Goal: Information Seeking & Learning: Understand process/instructions

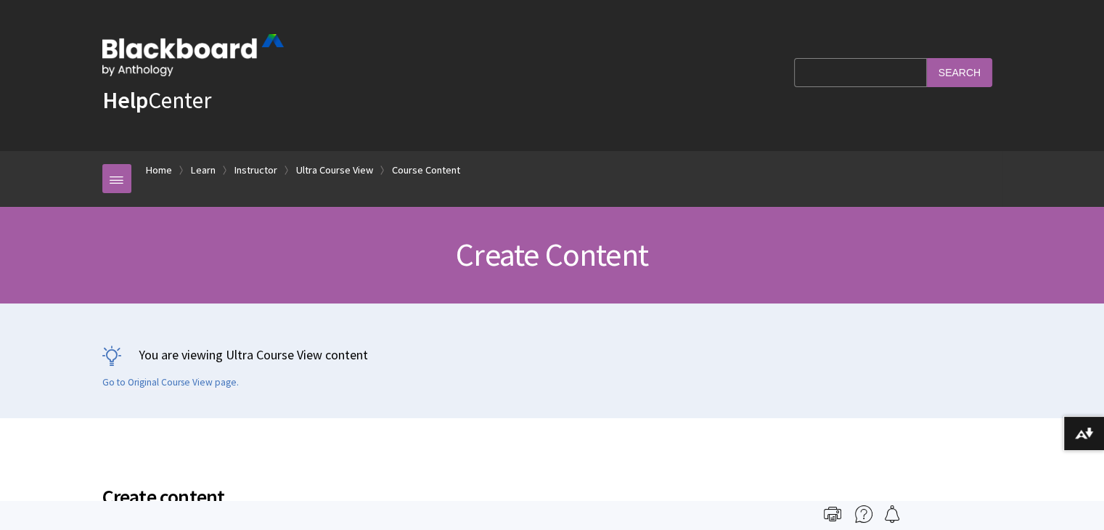
click at [845, 78] on input "Search Query" at bounding box center [860, 72] width 132 height 28
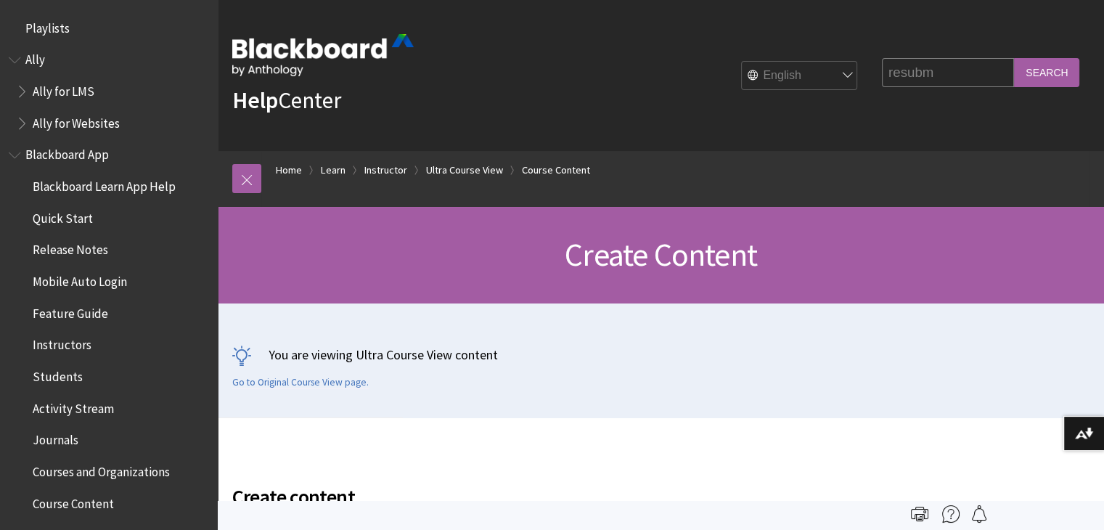
scroll to position [2178, 0]
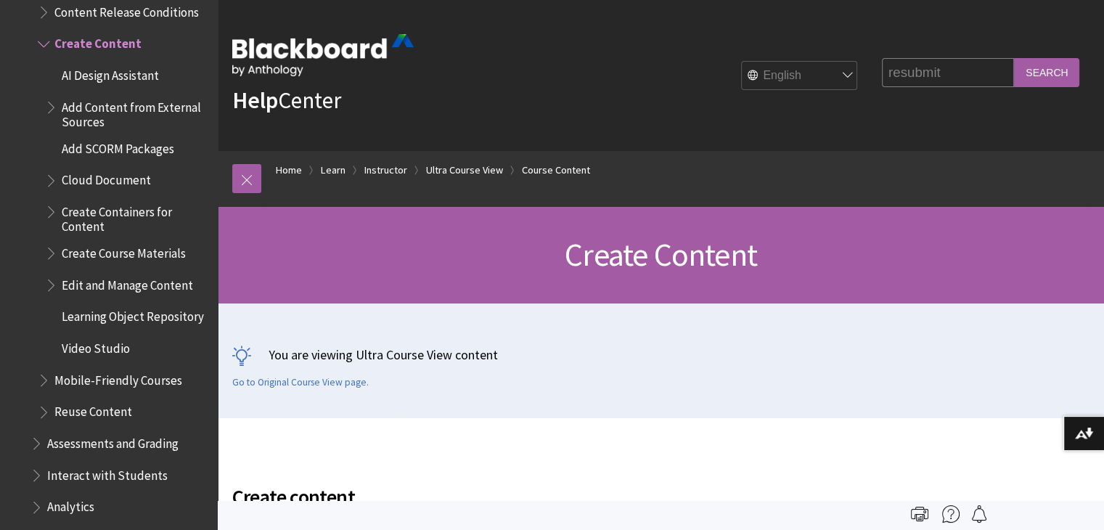
type input "resubmit"
click at [1029, 70] on input "Search" at bounding box center [1046, 72] width 65 height 28
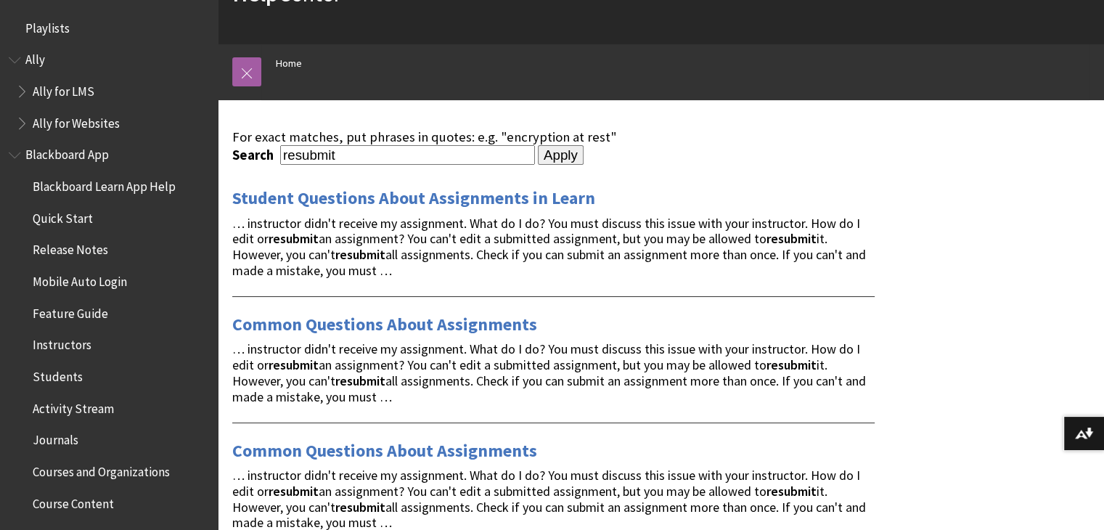
scroll to position [109, 0]
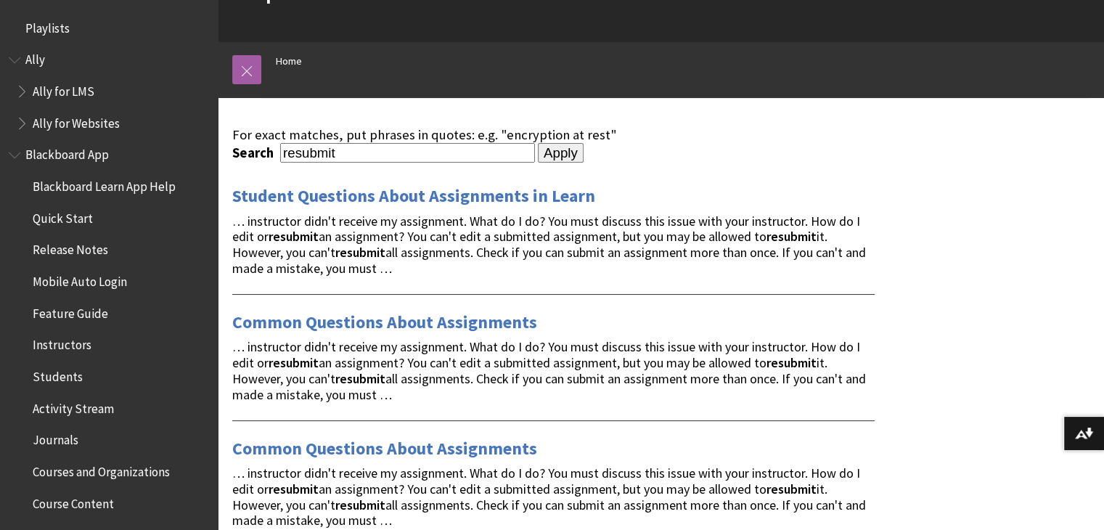
click at [545, 218] on span "… instructor didn't receive my assignment. What do I do? You must discuss this …" at bounding box center [549, 245] width 634 height 64
click at [488, 190] on link "Student Questions About Assignments in Learn" at bounding box center [413, 195] width 363 height 23
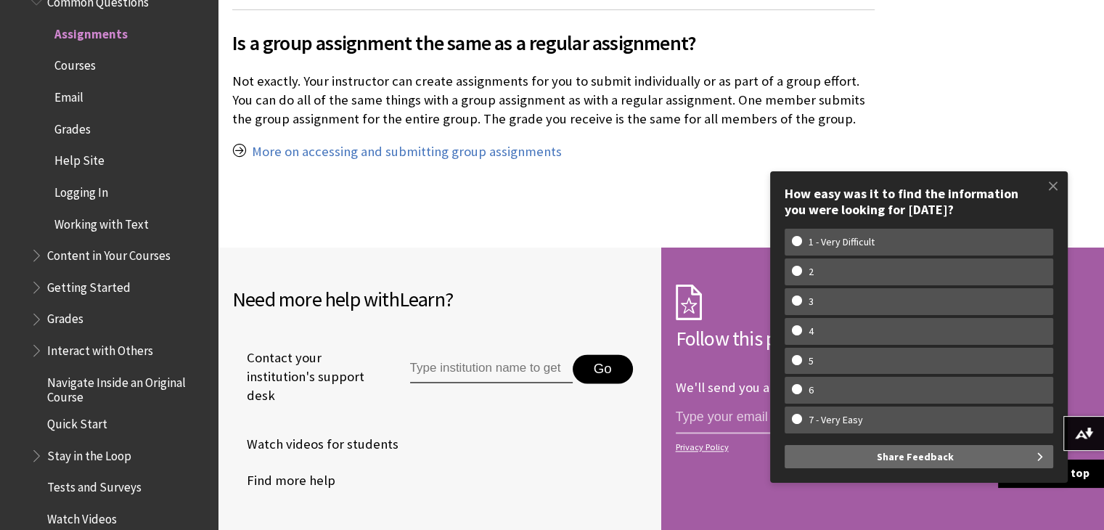
scroll to position [1857, 0]
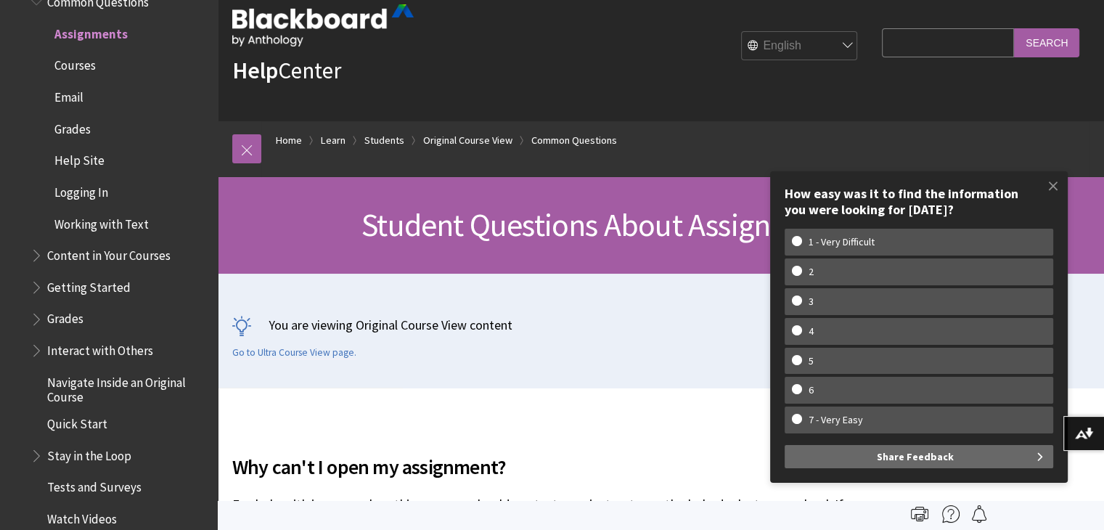
scroll to position [0, 0]
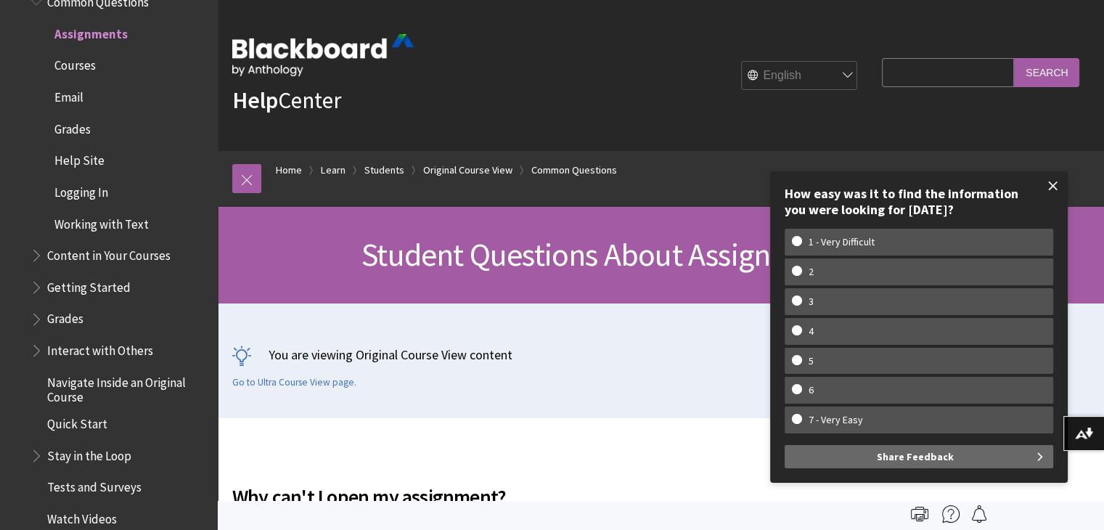
click at [1053, 182] on span at bounding box center [1053, 186] width 30 height 30
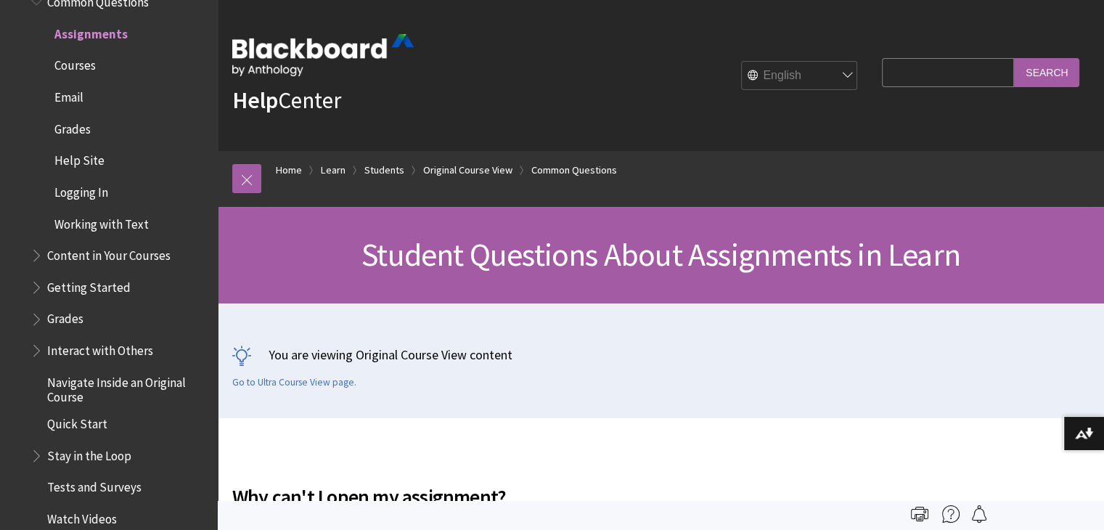
click at [888, 79] on input "Search Query" at bounding box center [948, 72] width 132 height 28
type input "how can resubmitt assignment"
click at [1031, 76] on input "Search" at bounding box center [1046, 72] width 65 height 28
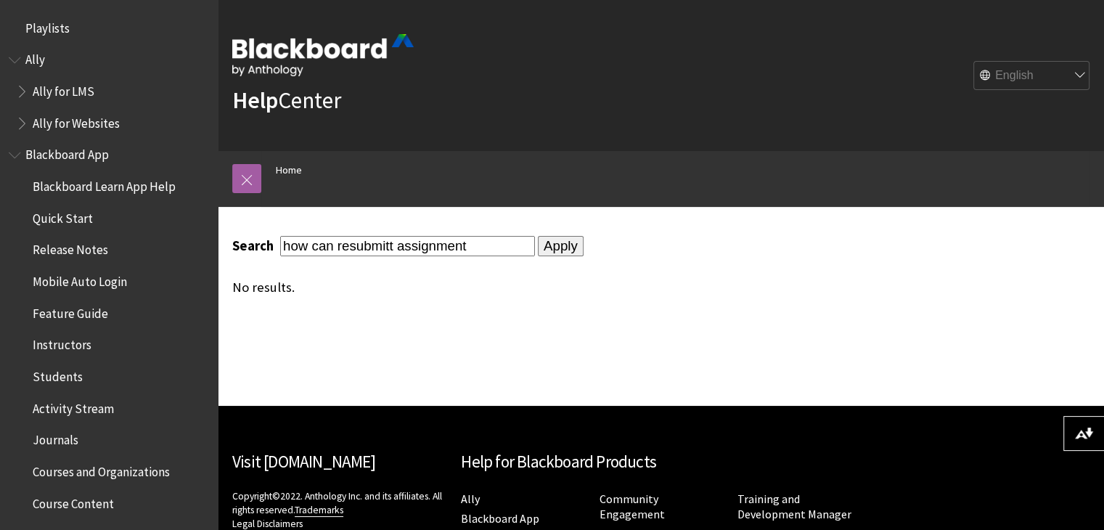
scroll to position [142, 0]
